Goal: Task Accomplishment & Management: Manage account settings

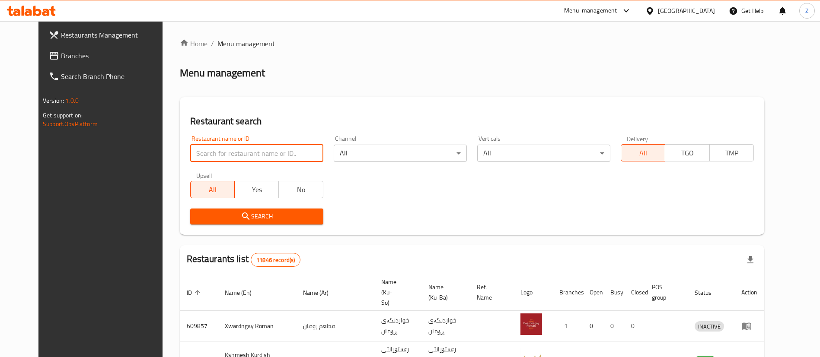
click at [227, 154] on input "search" at bounding box center [256, 153] width 133 height 17
type input "mshmsha"
click button "Search" at bounding box center [256, 217] width 133 height 16
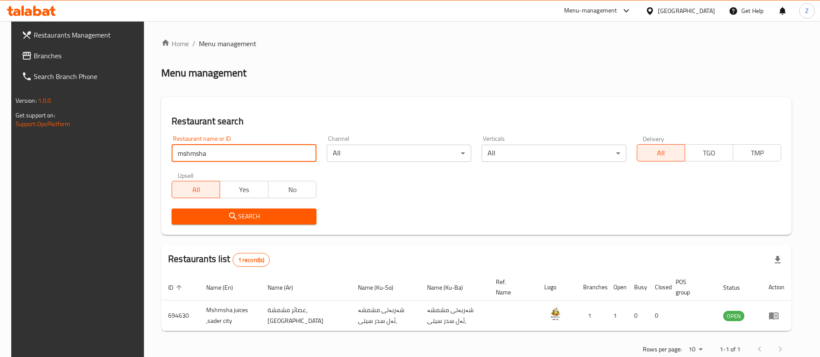
scroll to position [21, 0]
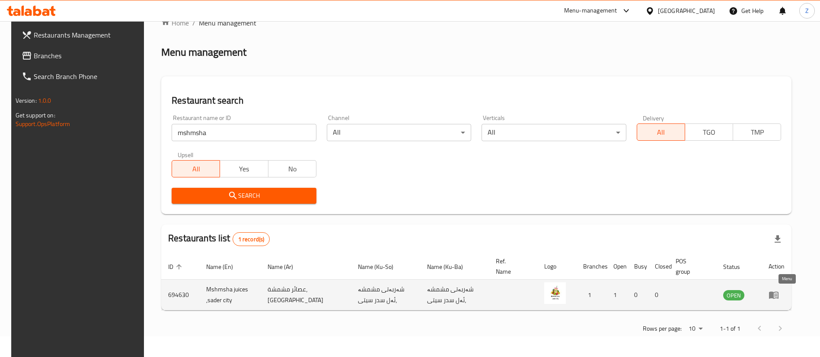
click at [779, 297] on icon "enhanced table" at bounding box center [773, 295] width 10 height 10
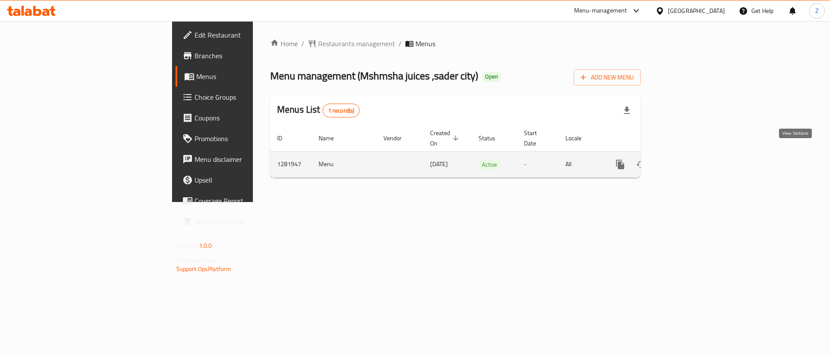
click at [688, 159] on icon "enhanced table" at bounding box center [682, 164] width 10 height 10
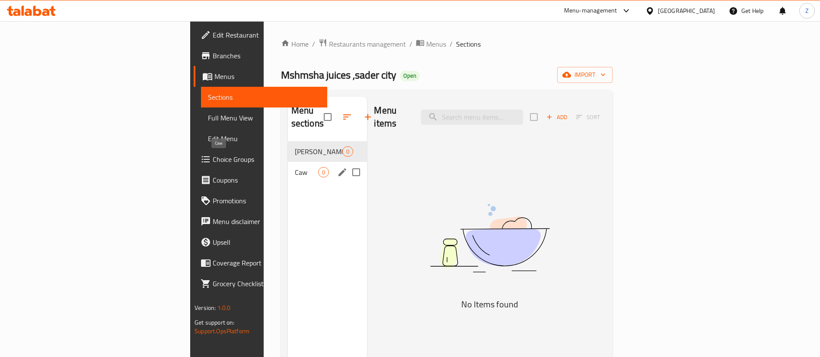
click at [295, 167] on span "Caw" at bounding box center [307, 172] width 24 height 10
click at [295, 147] on span "[PERSON_NAME]" at bounding box center [307, 152] width 24 height 10
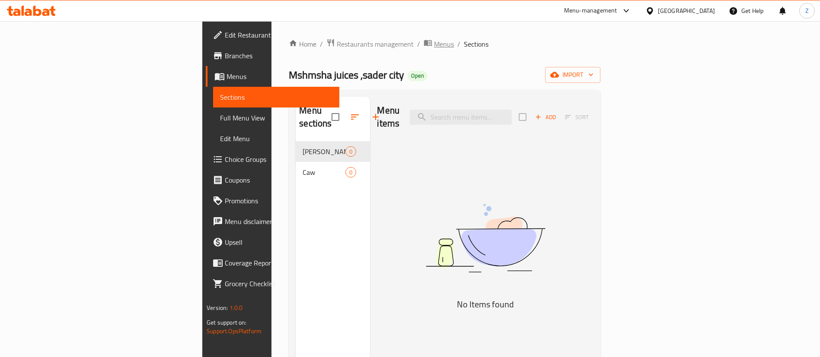
click at [434, 44] on span "Menus" at bounding box center [444, 44] width 20 height 10
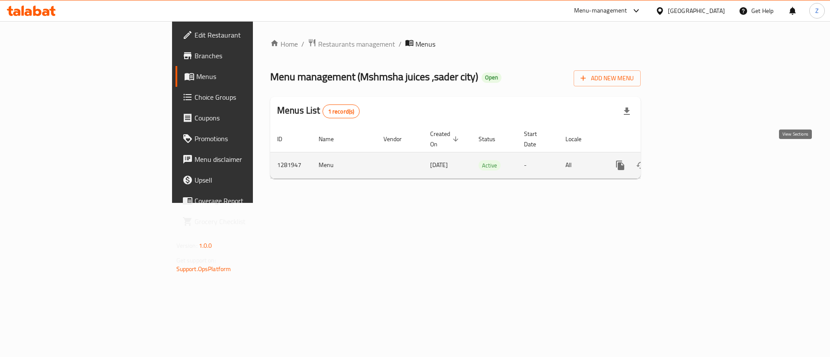
click at [686, 162] on icon "enhanced table" at bounding box center [682, 166] width 8 height 8
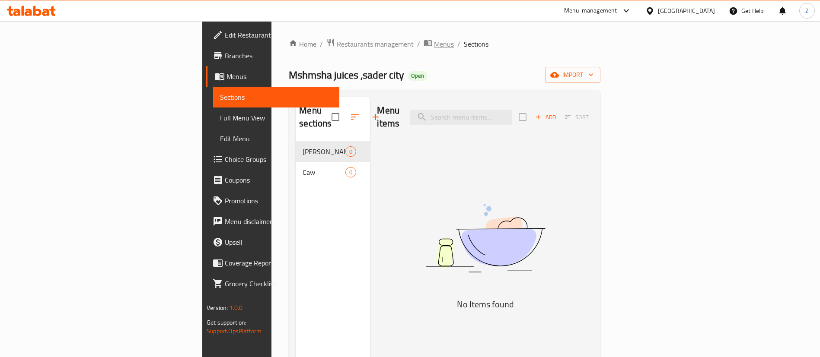
click at [434, 49] on span "Menus" at bounding box center [444, 44] width 20 height 10
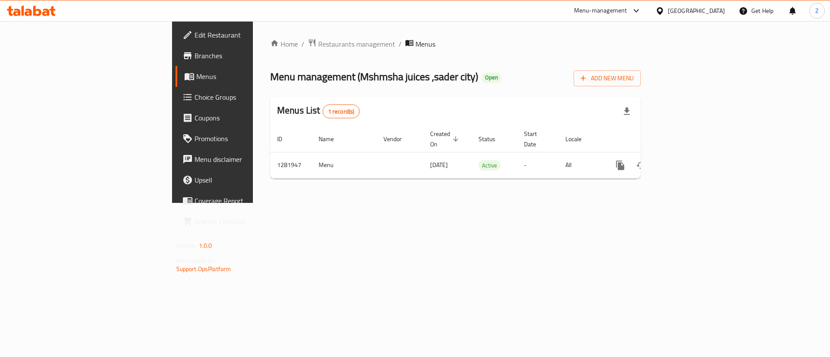
click at [640, 68] on div "Add New Menu" at bounding box center [606, 76] width 67 height 19
click at [634, 77] on span "Add New Menu" at bounding box center [606, 78] width 53 height 11
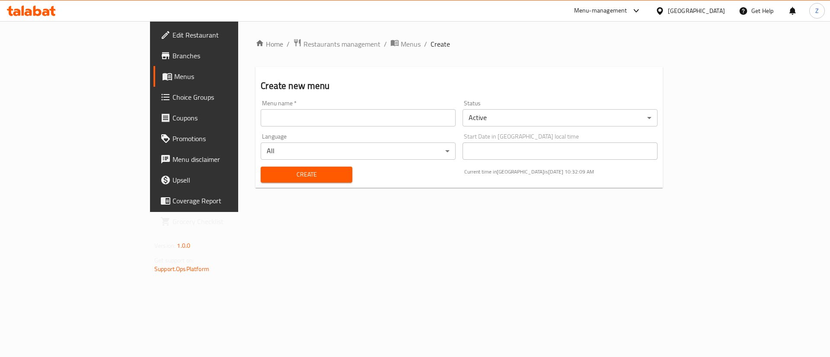
click at [261, 110] on input "text" at bounding box center [358, 117] width 195 height 17
type input "Zaid"
click at [401, 43] on span "Menus" at bounding box center [411, 44] width 20 height 10
